Goal: Transaction & Acquisition: Purchase product/service

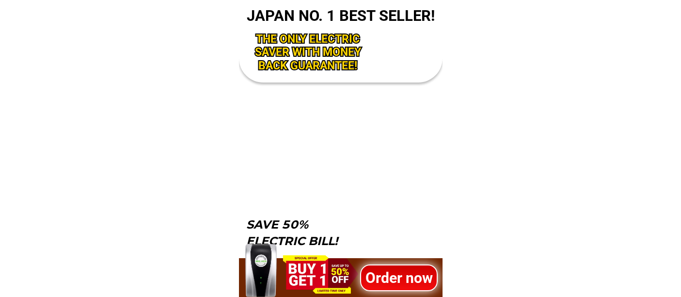
scroll to position [3189, 0]
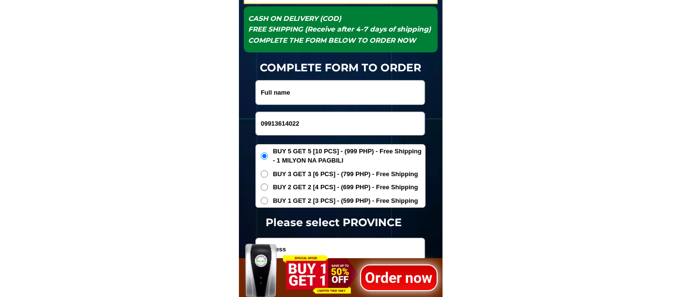
type input "09913614022"
click at [301, 90] on input "Input full_name" at bounding box center [340, 92] width 169 height 24
paste input "[PERSON_NAME]"
type input "[PERSON_NAME]"
click at [318, 202] on span "BUY 1 GET 2 [3 PCS] - (599 PHP) - Free Shipping" at bounding box center [345, 201] width 145 height 10
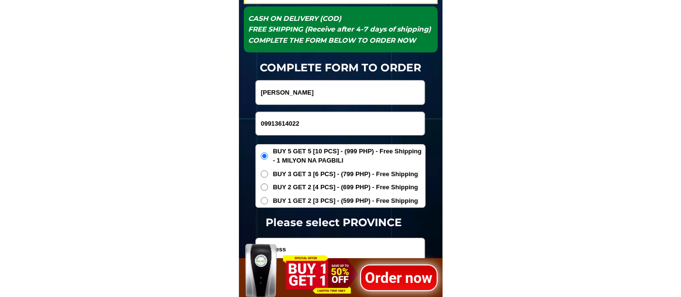
click at [268, 202] on input "BUY 1 GET 2 [3 PCS] - (599 PHP) - Free Shipping" at bounding box center [264, 200] width 7 height 7
radio input "true"
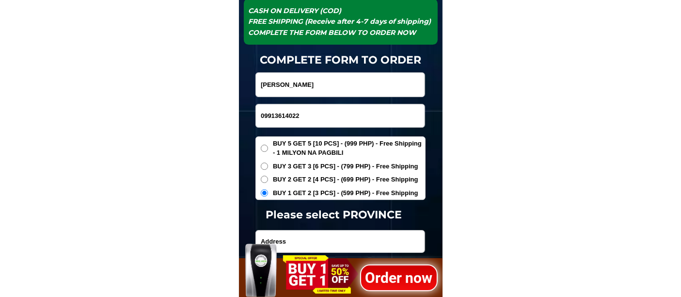
scroll to position [3297, 0]
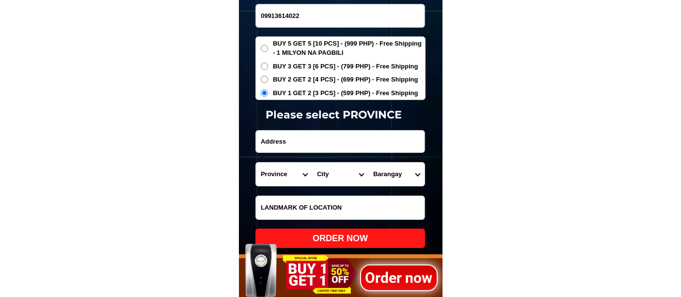
click at [265, 138] on input "Input address" at bounding box center [340, 141] width 169 height 22
paste input "[GEOGRAPHIC_DATA][PERSON_NAME] agusan del sur near elementary school"
drag, startPoint x: 355, startPoint y: 141, endPoint x: 435, endPoint y: 151, distance: 80.2
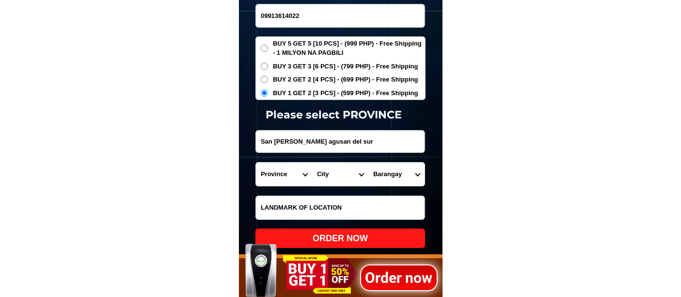
scroll to position [0, 0]
type input "San [PERSON_NAME] agusan del sur"
click at [284, 205] on input "Input LANDMARKOFLOCATION" at bounding box center [340, 207] width 169 height 23
paste input "near [GEOGRAPHIC_DATA]"
type input "near [GEOGRAPHIC_DATA]"
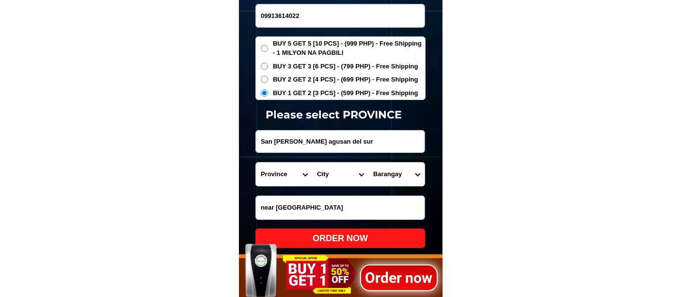
click at [278, 168] on select "Province [GEOGRAPHIC_DATA] [GEOGRAPHIC_DATA][PERSON_NAME][GEOGRAPHIC_DATA][GEOG…" at bounding box center [284, 173] width 56 height 23
select select "63_701"
click at [256, 162] on select "Province [GEOGRAPHIC_DATA] [GEOGRAPHIC_DATA][PERSON_NAME][GEOGRAPHIC_DATA][GEOG…" at bounding box center [284, 173] width 56 height 23
click at [328, 176] on select "City [GEOGRAPHIC_DATA][PERSON_NAME] [GEOGRAPHIC_DATA] [GEOGRAPHIC_DATA] [GEOGRA…" at bounding box center [340, 173] width 56 height 23
select select "63_7016645"
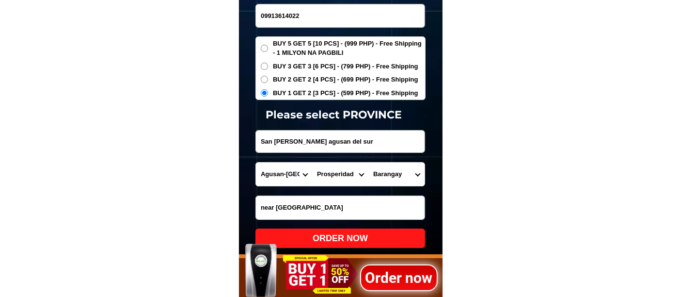
click at [312, 162] on select "City [GEOGRAPHIC_DATA][PERSON_NAME] [GEOGRAPHIC_DATA] [GEOGRAPHIC_DATA] [GEOGRA…" at bounding box center [340, 173] width 56 height 23
click at [388, 174] on select "Barangay [PERSON_NAME] La [PERSON_NAME] La perian La purisima La suerte La unio…" at bounding box center [396, 173] width 56 height 23
select select "63_70166457104"
click at [368, 162] on select "Barangay [PERSON_NAME] La [PERSON_NAME] La perian La purisima La suerte La unio…" at bounding box center [396, 173] width 56 height 23
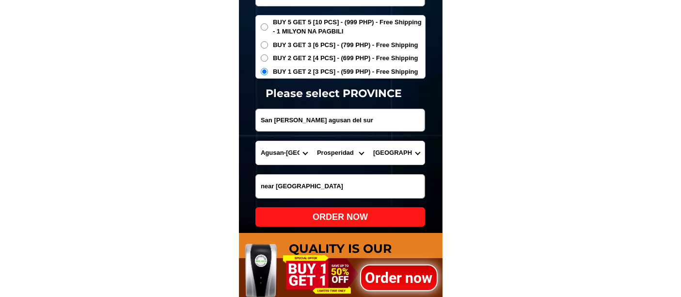
scroll to position [3351, 0]
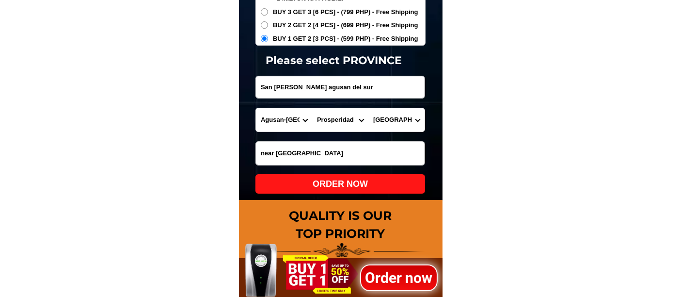
click at [331, 182] on div "ORDER NOW" at bounding box center [340, 183] width 170 height 13
type input "San [PERSON_NAME] agusan del sur"
radio input "true"
